Goal: Navigation & Orientation: Understand site structure

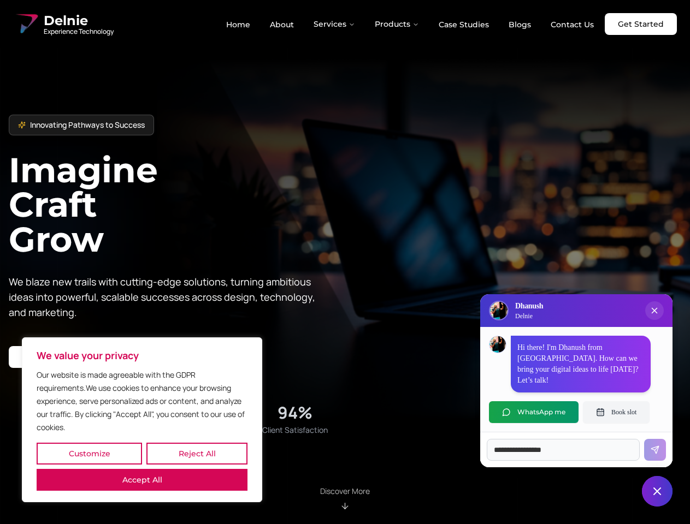
click at [89, 454] on button "Customize" at bounding box center [89, 454] width 105 height 22
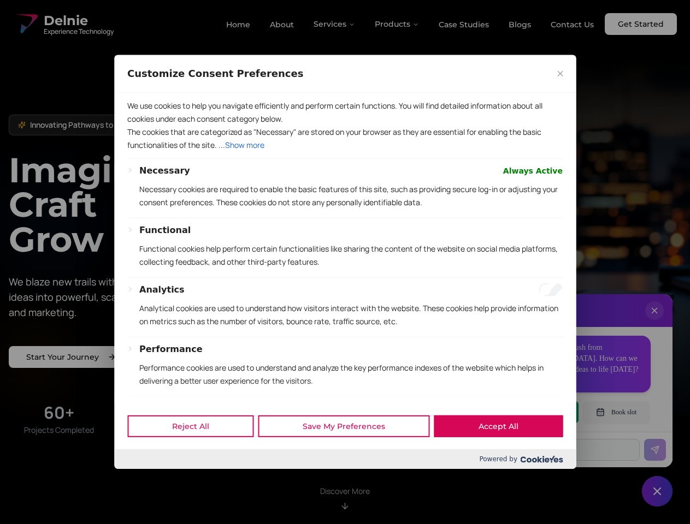
click at [197, 454] on div at bounding box center [345, 262] width 690 height 524
click at [142, 126] on p "We use cookies to help you navigate efficiently and perform certain functions. …" at bounding box center [344, 112] width 435 height 26
click at [345, 152] on p "The cookies that are categorized as "Necessary" are stored on your browser as t…" at bounding box center [344, 139] width 435 height 26
click at [335, 24] on div at bounding box center [345, 262] width 690 height 524
click at [397, 24] on div at bounding box center [345, 262] width 690 height 524
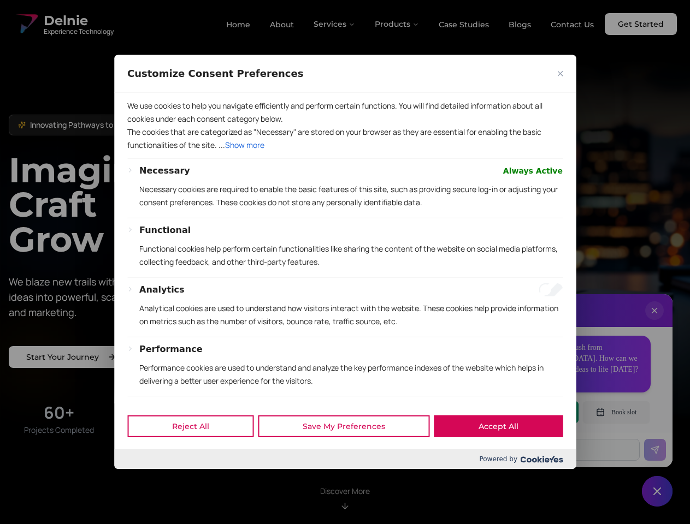
click at [654, 322] on div at bounding box center [345, 262] width 690 height 524
click at [534, 412] on div "Reject All Save My Preferences Accept All" at bounding box center [345, 426] width 462 height 46
click at [616, 412] on div at bounding box center [345, 262] width 690 height 524
click at [657, 492] on div at bounding box center [345, 262] width 690 height 524
